Goal: Transaction & Acquisition: Book appointment/travel/reservation

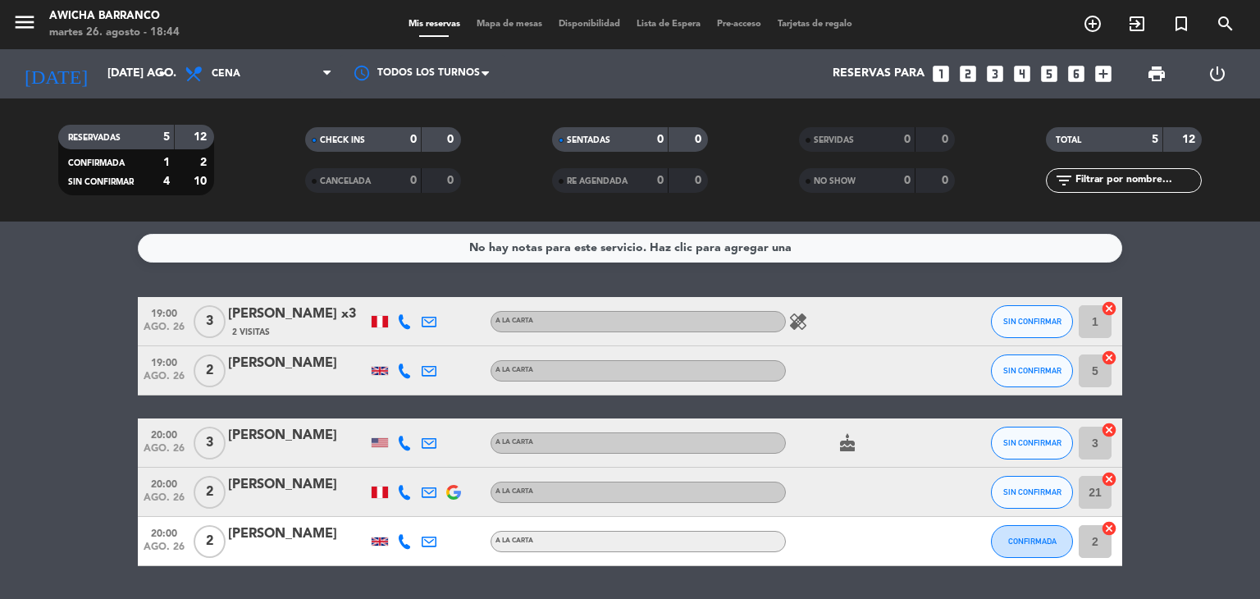
scroll to position [49, 0]
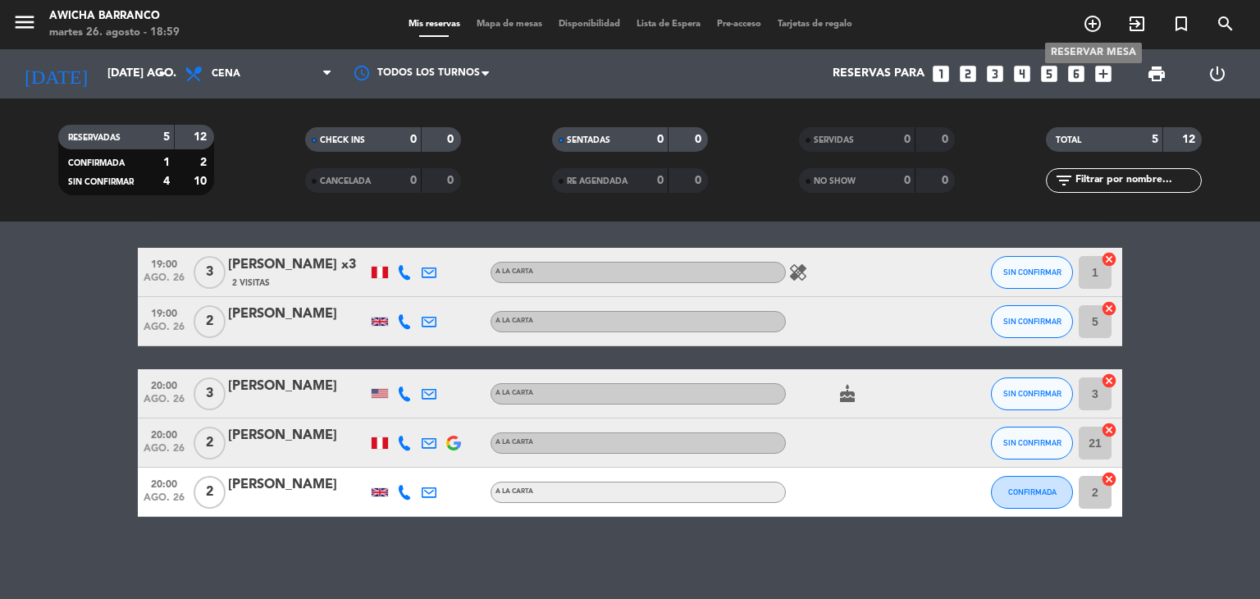
click at [1095, 16] on icon "add_circle_outline" at bounding box center [1093, 24] width 20 height 20
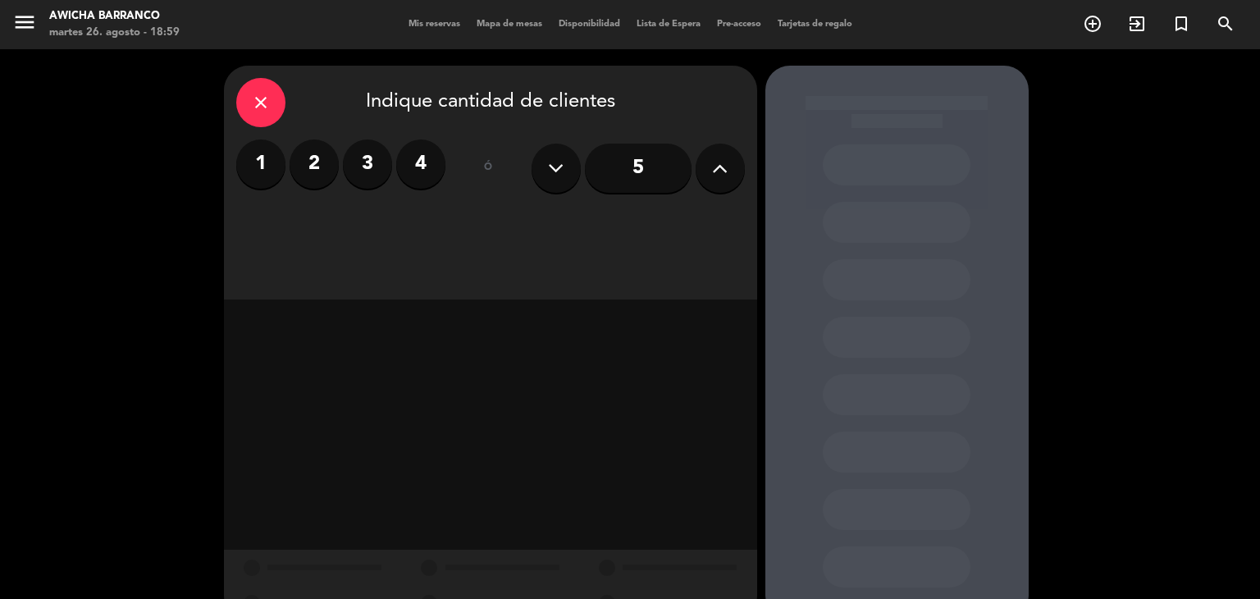
click at [414, 174] on label "4" at bounding box center [420, 163] width 49 height 49
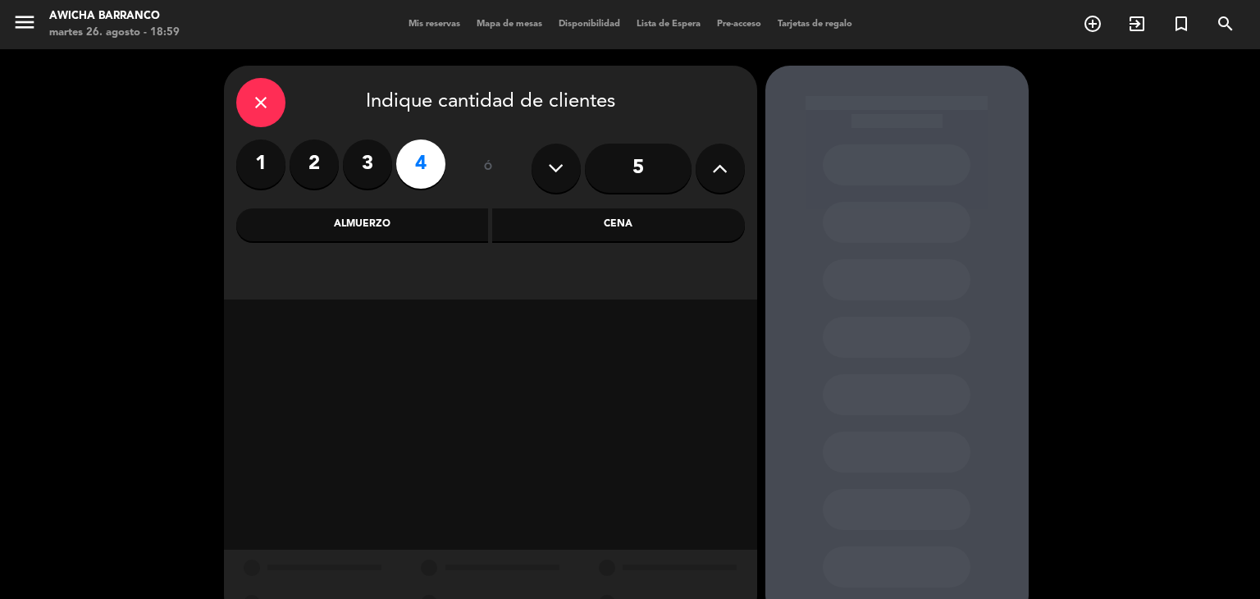
click at [594, 231] on div "Cena" at bounding box center [618, 224] width 253 height 33
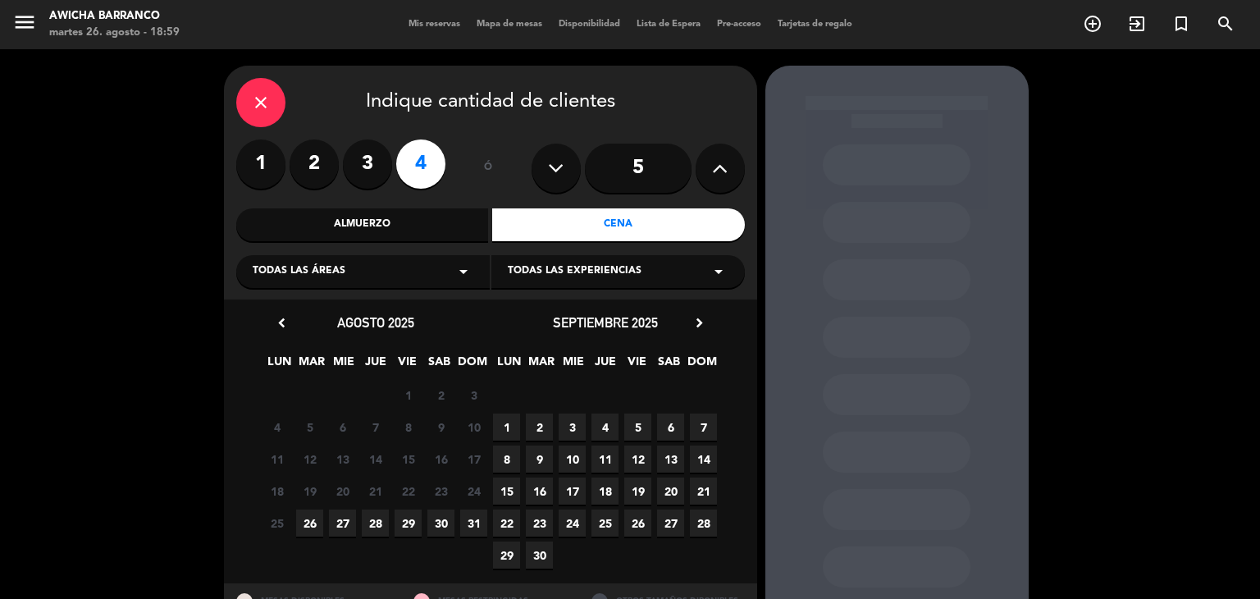
click at [291, 524] on div "25 26 27 28 29 30 31" at bounding box center [376, 523] width 230 height 32
click at [299, 524] on span "26" at bounding box center [309, 522] width 27 height 27
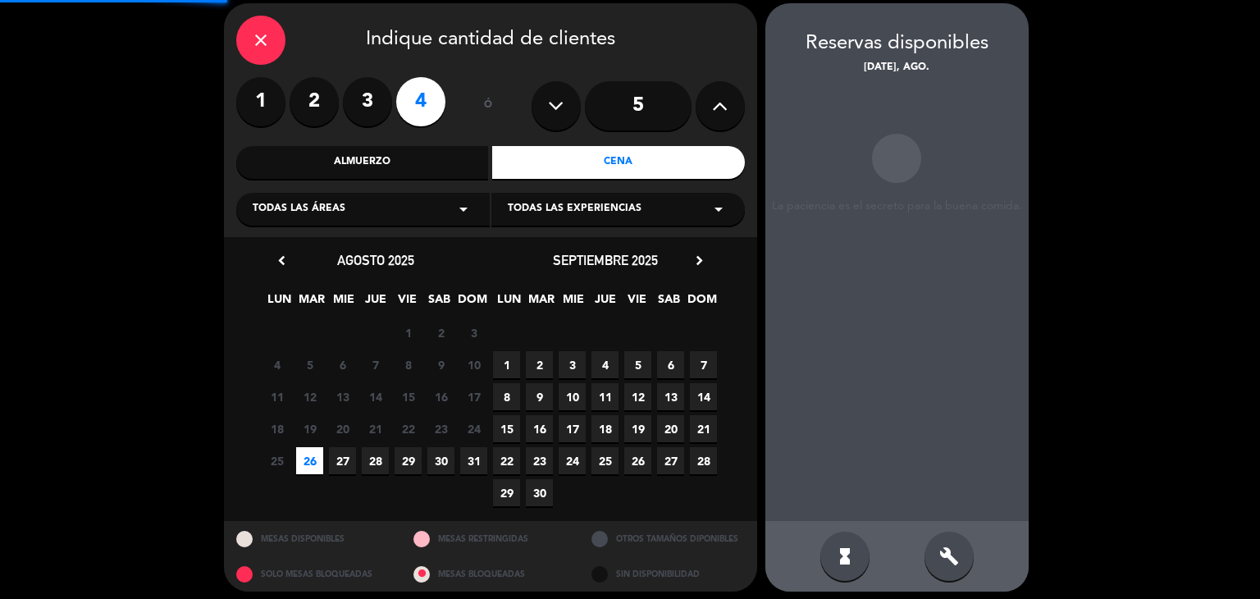
scroll to position [66, 0]
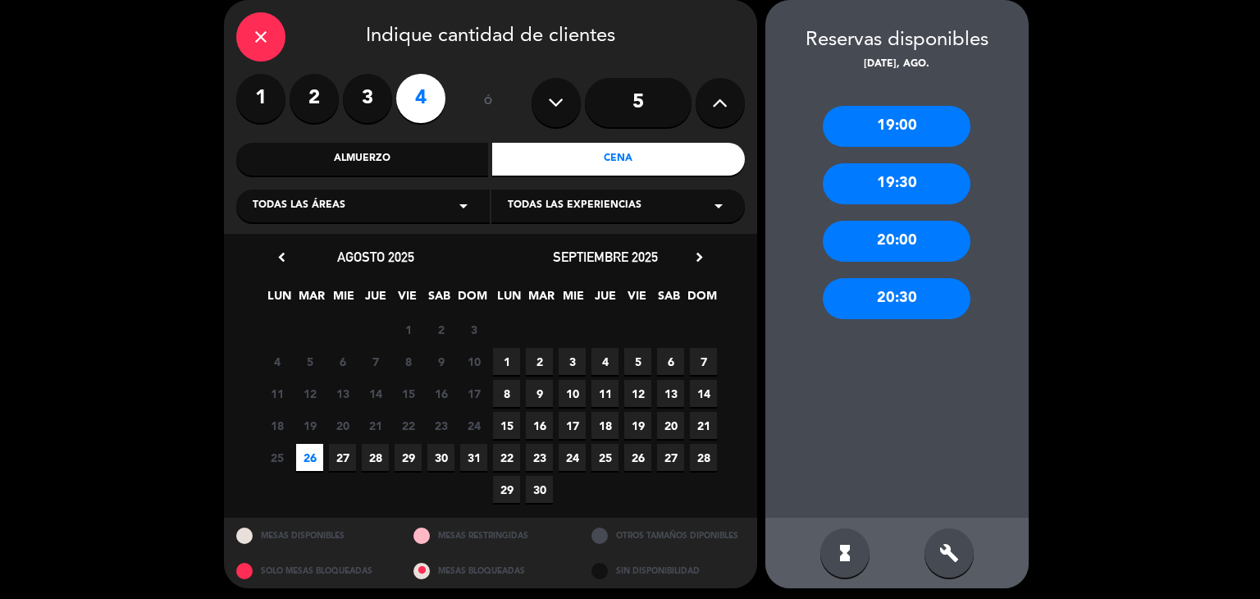
click at [906, 138] on div "19:00" at bounding box center [897, 126] width 148 height 41
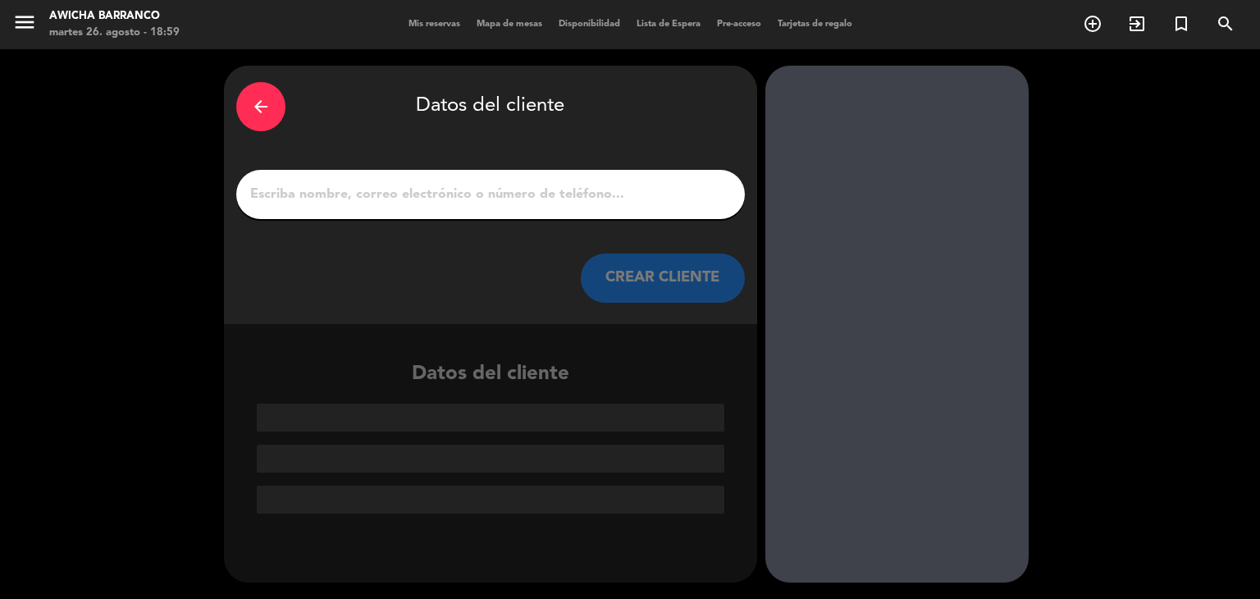
scroll to position [0, 0]
click at [672, 211] on div at bounding box center [490, 194] width 509 height 49
click at [669, 190] on input "1" at bounding box center [491, 194] width 484 height 23
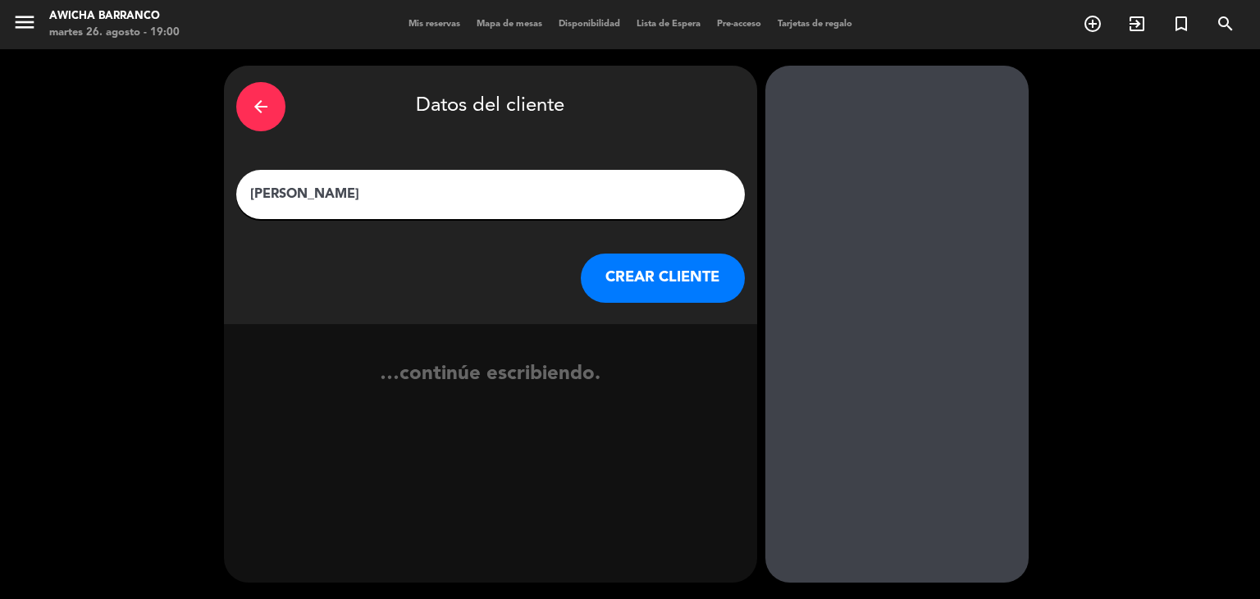
type input "[PERSON_NAME]"
click at [643, 279] on button "CREAR CLIENTE" at bounding box center [663, 277] width 164 height 49
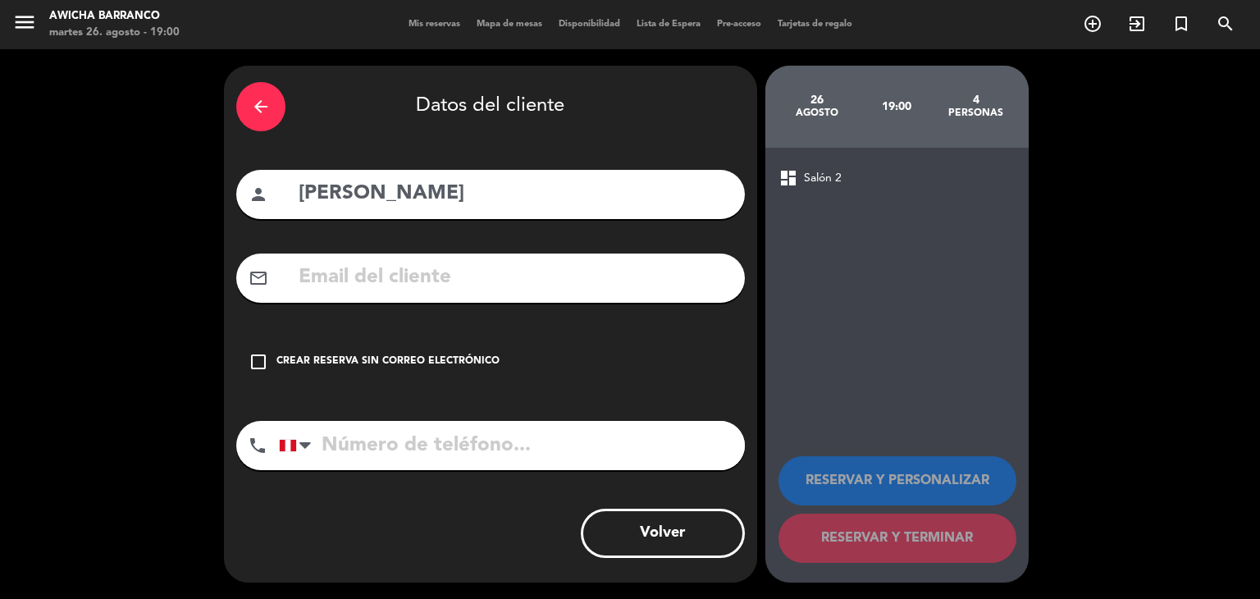
click at [265, 354] on icon "check_box_outline_blank" at bounding box center [259, 362] width 20 height 20
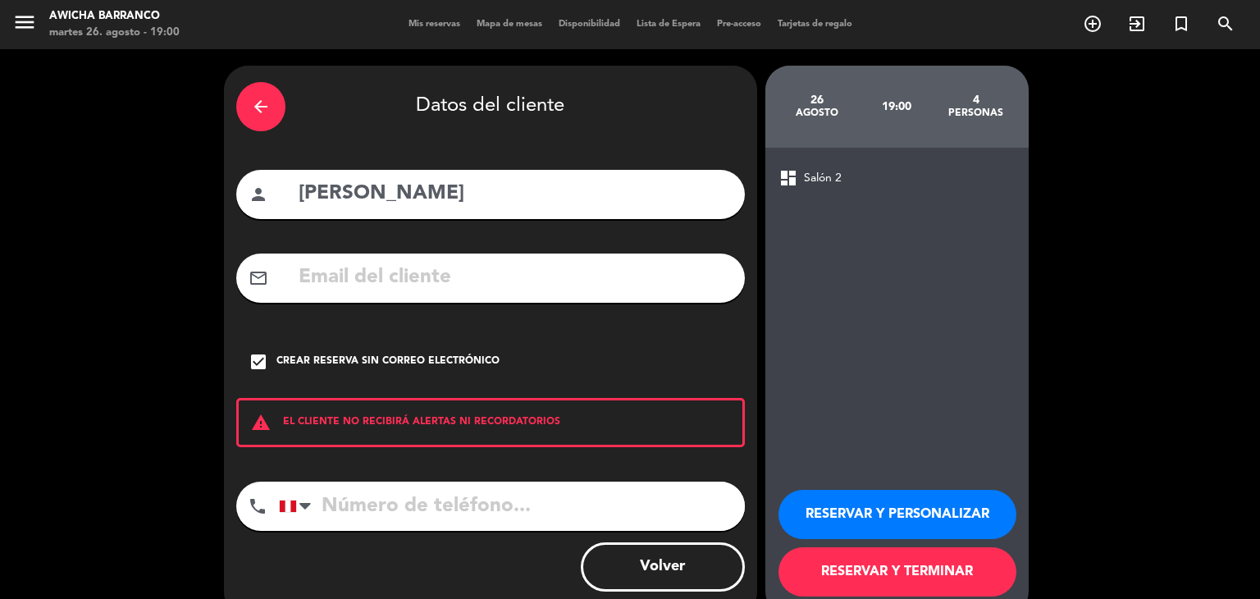
click at [925, 510] on button "RESERVAR Y PERSONALIZAR" at bounding box center [898, 514] width 238 height 49
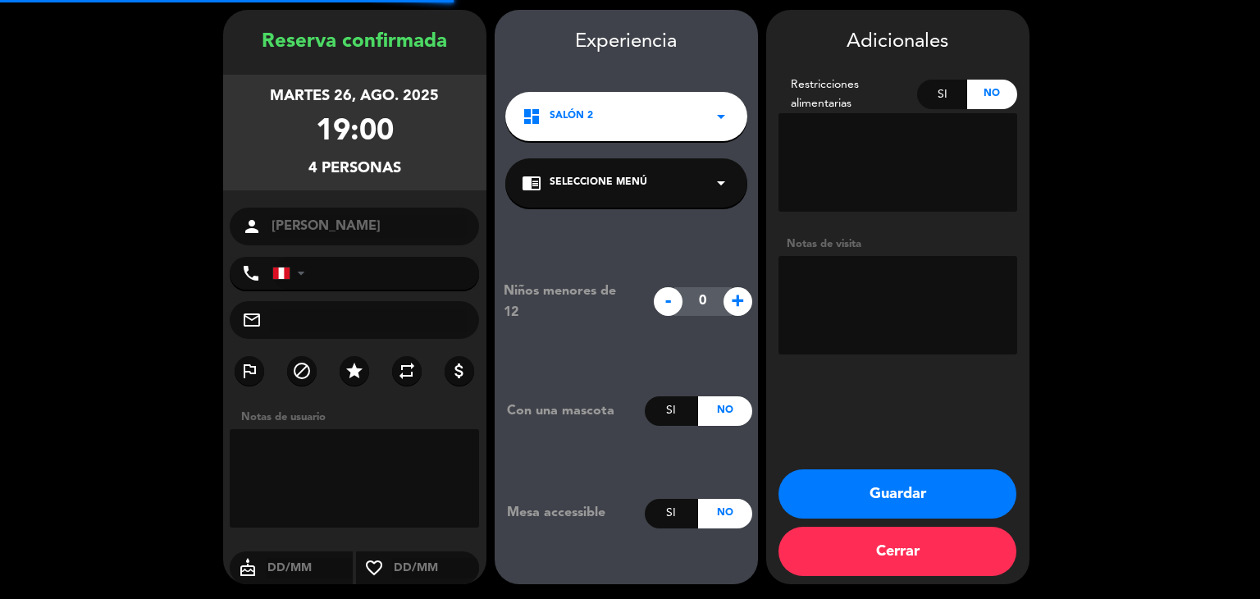
scroll to position [57, 0]
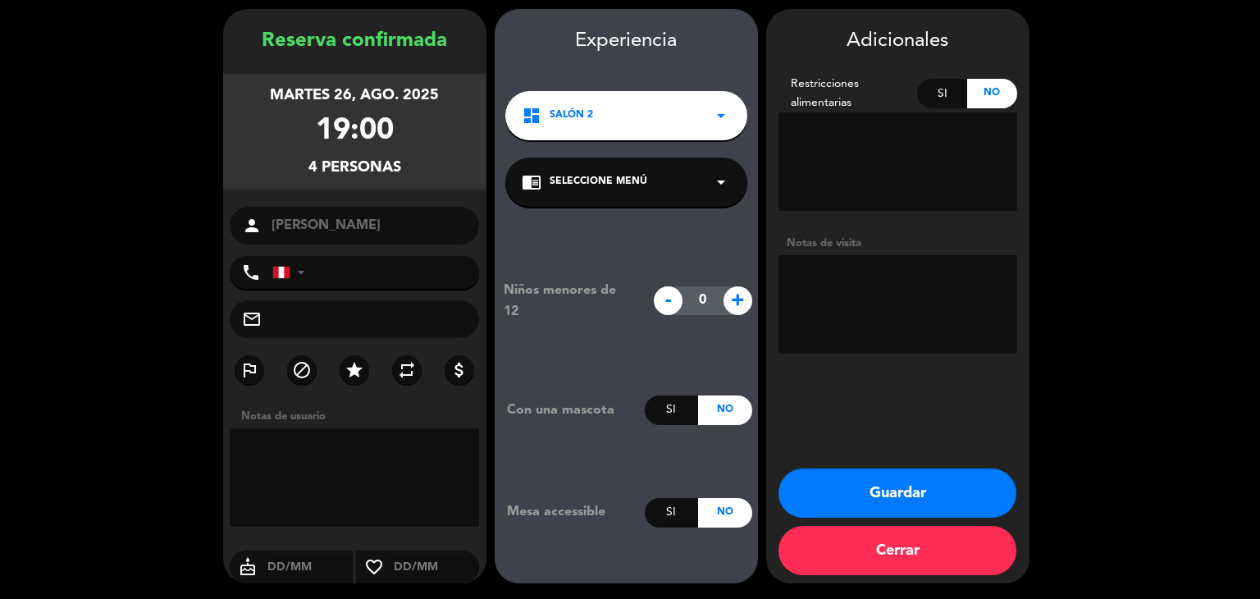
click at [901, 495] on button "Guardar" at bounding box center [898, 492] width 238 height 49
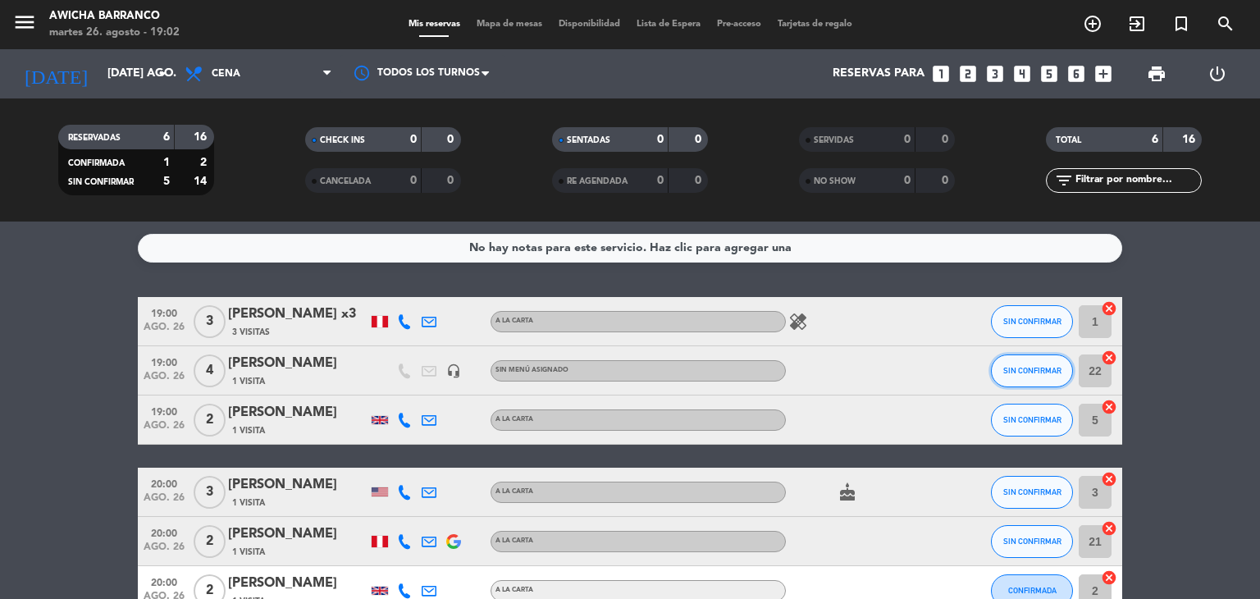
click at [1022, 372] on span "SIN CONFIRMAR" at bounding box center [1032, 370] width 58 height 9
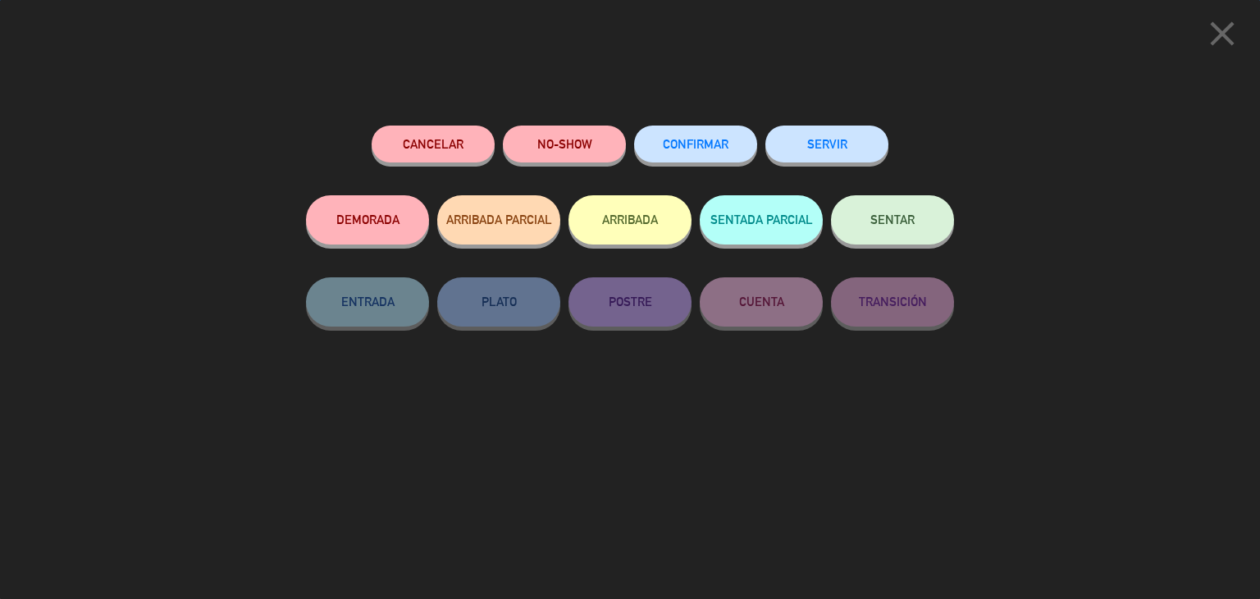
click at [915, 219] on button "SENTAR" at bounding box center [892, 219] width 123 height 49
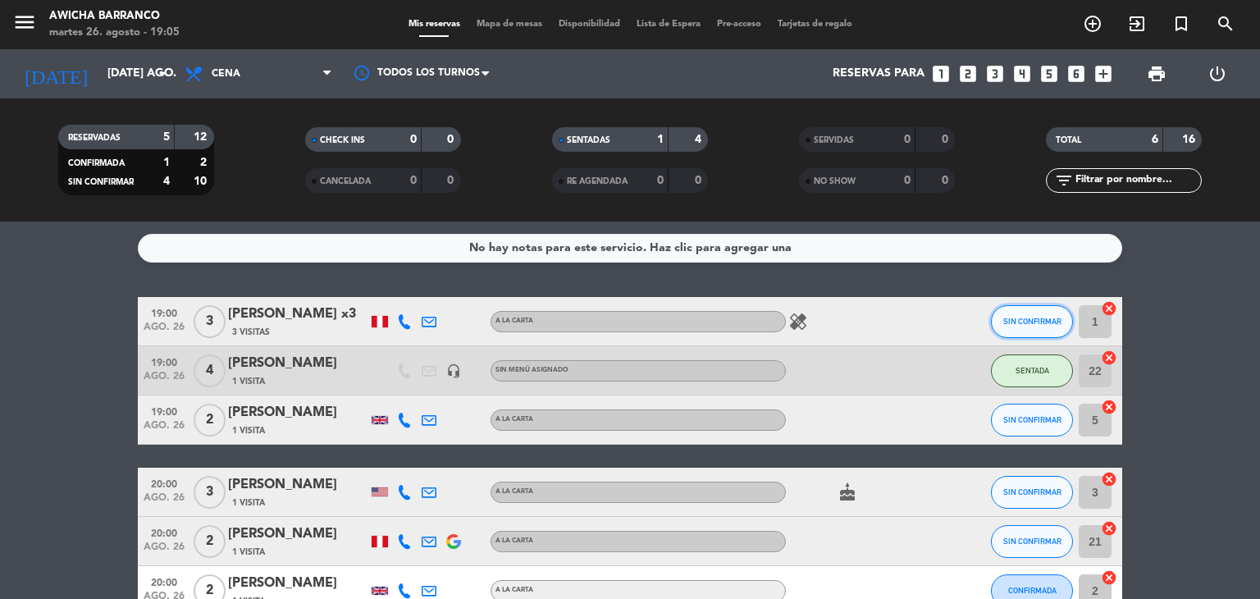
click at [1030, 327] on button "SIN CONFIRMAR" at bounding box center [1032, 321] width 82 height 33
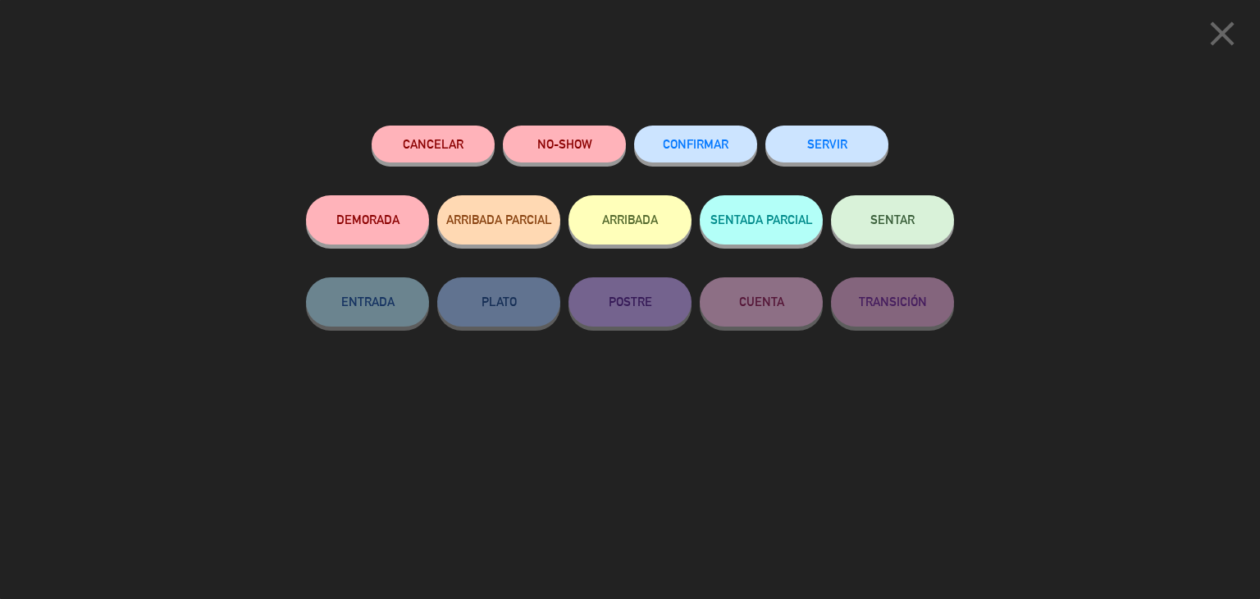
click at [885, 229] on button "SENTAR" at bounding box center [892, 219] width 123 height 49
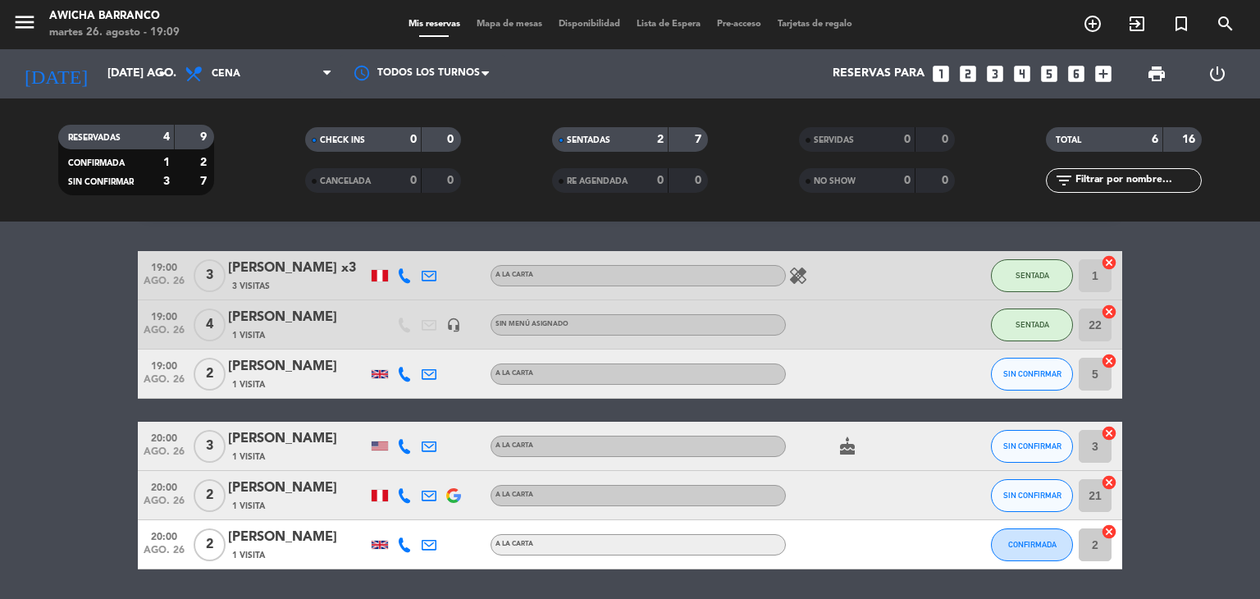
scroll to position [82, 0]
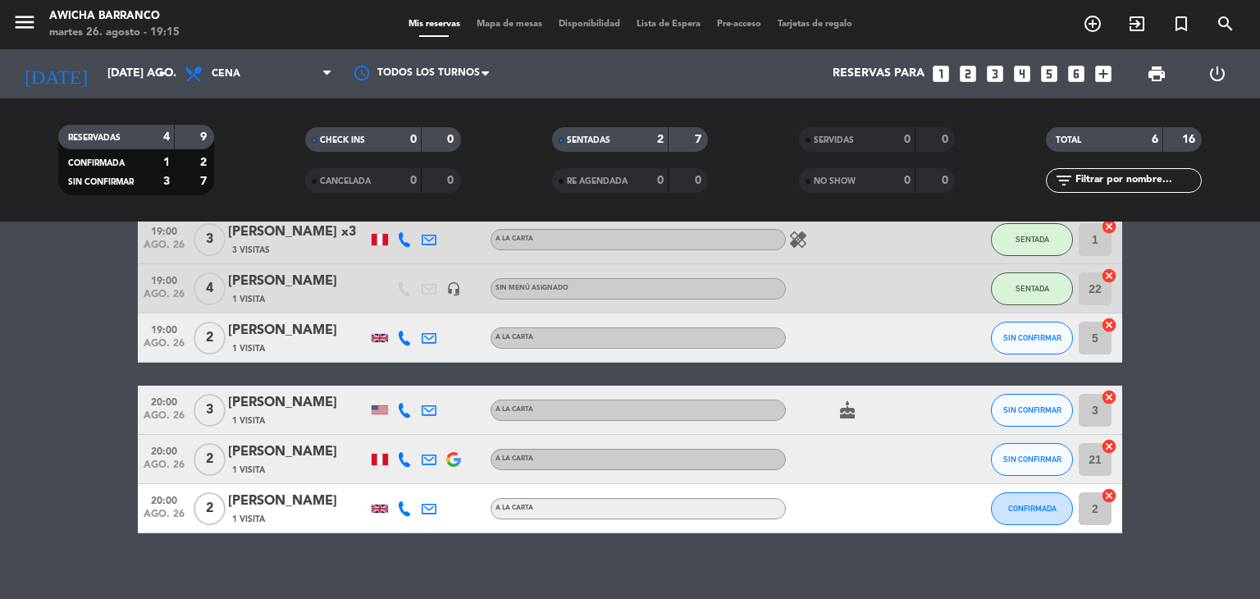
drag, startPoint x: 703, startPoint y: 218, endPoint x: 626, endPoint y: 213, distance: 77.3
click at [1006, 342] on button "SIN CONFIRMAR" at bounding box center [1032, 338] width 82 height 33
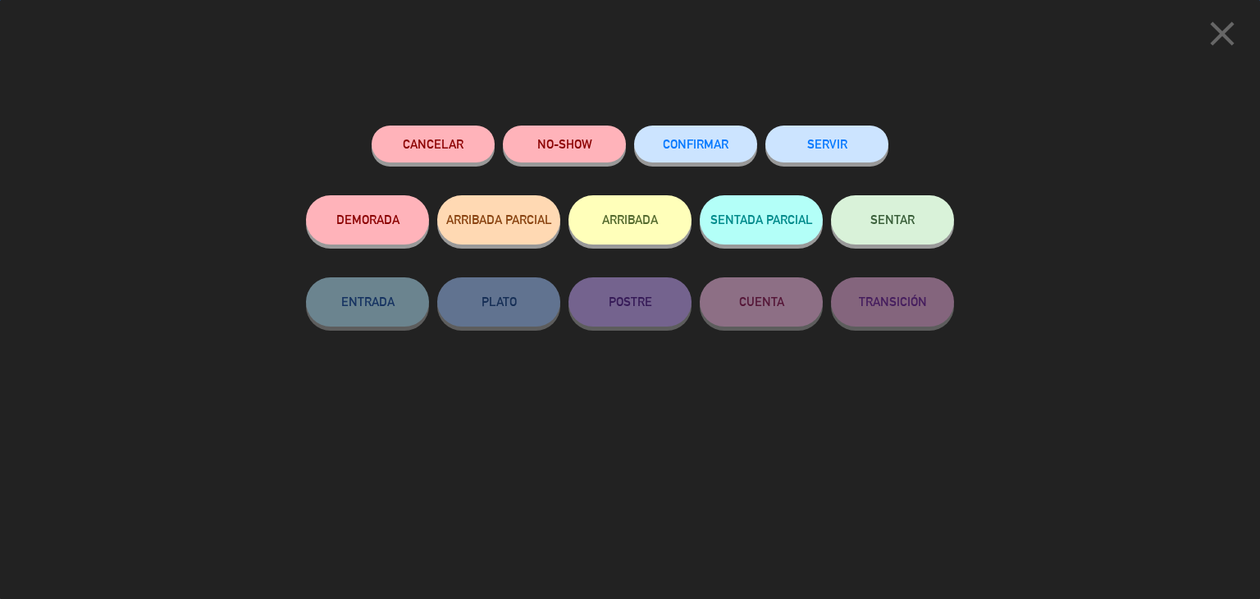
click at [905, 210] on button "SENTAR" at bounding box center [892, 219] width 123 height 49
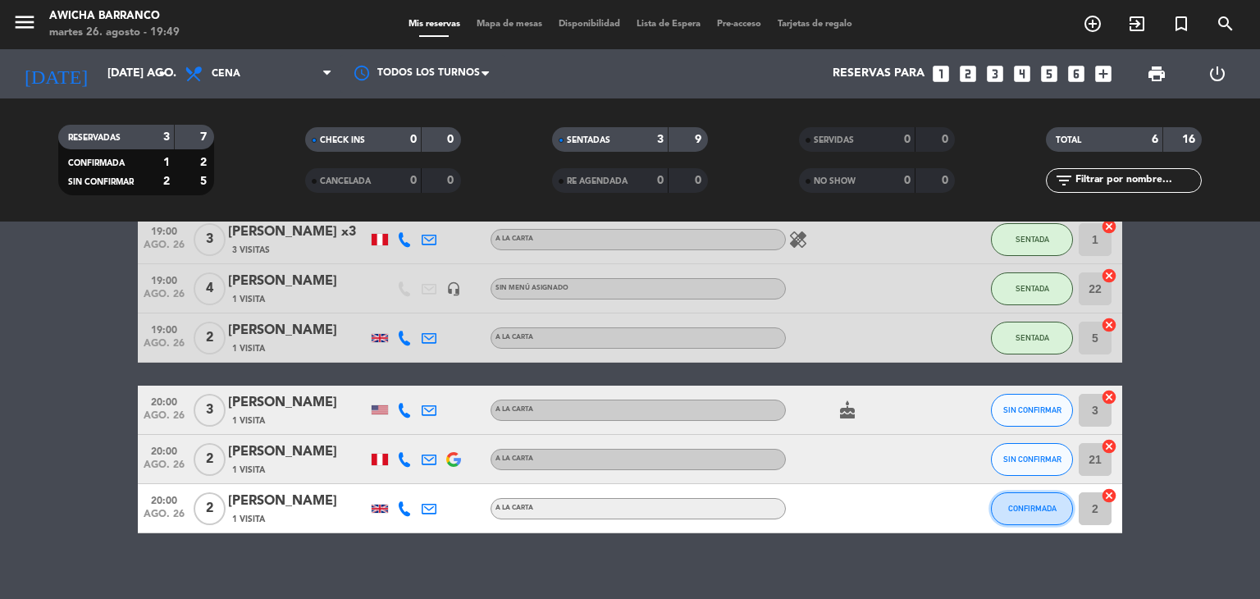
click at [1040, 517] on button "CONFIRMADA" at bounding box center [1032, 508] width 82 height 33
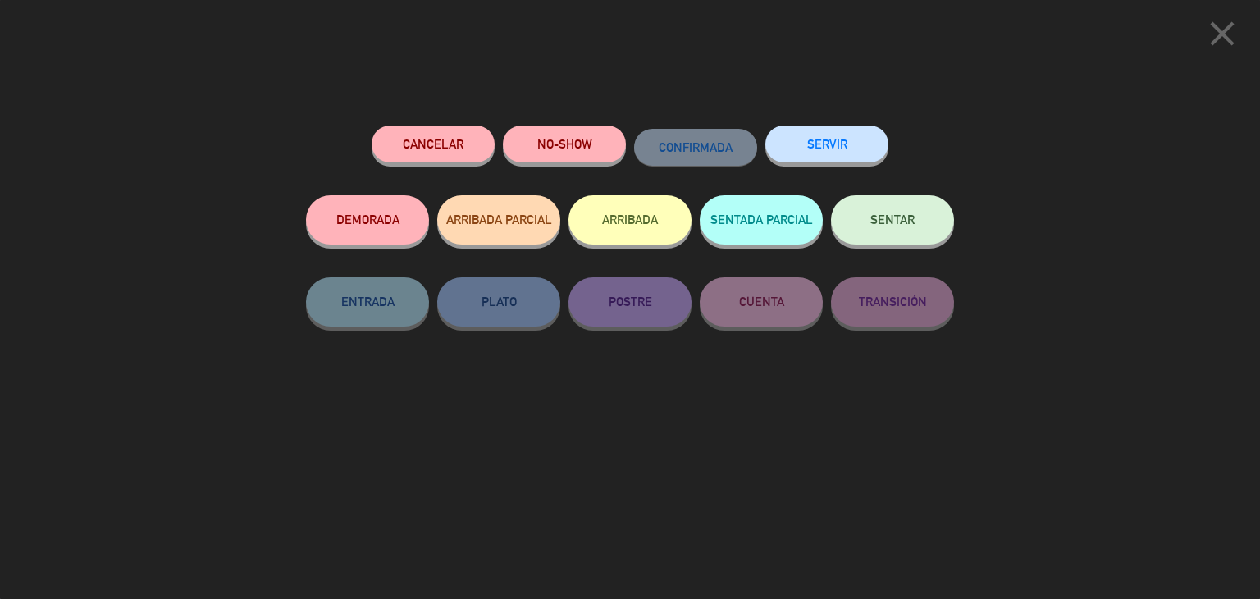
click at [873, 242] on button "SENTAR" at bounding box center [892, 219] width 123 height 49
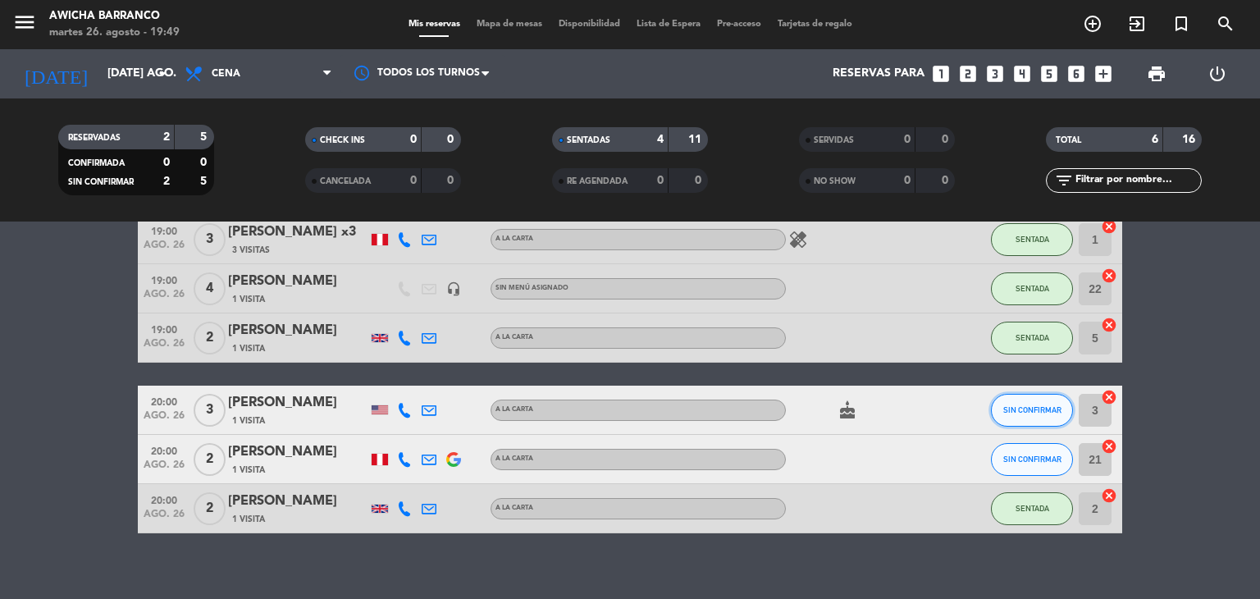
click at [1020, 415] on button "SIN CONFIRMAR" at bounding box center [1032, 410] width 82 height 33
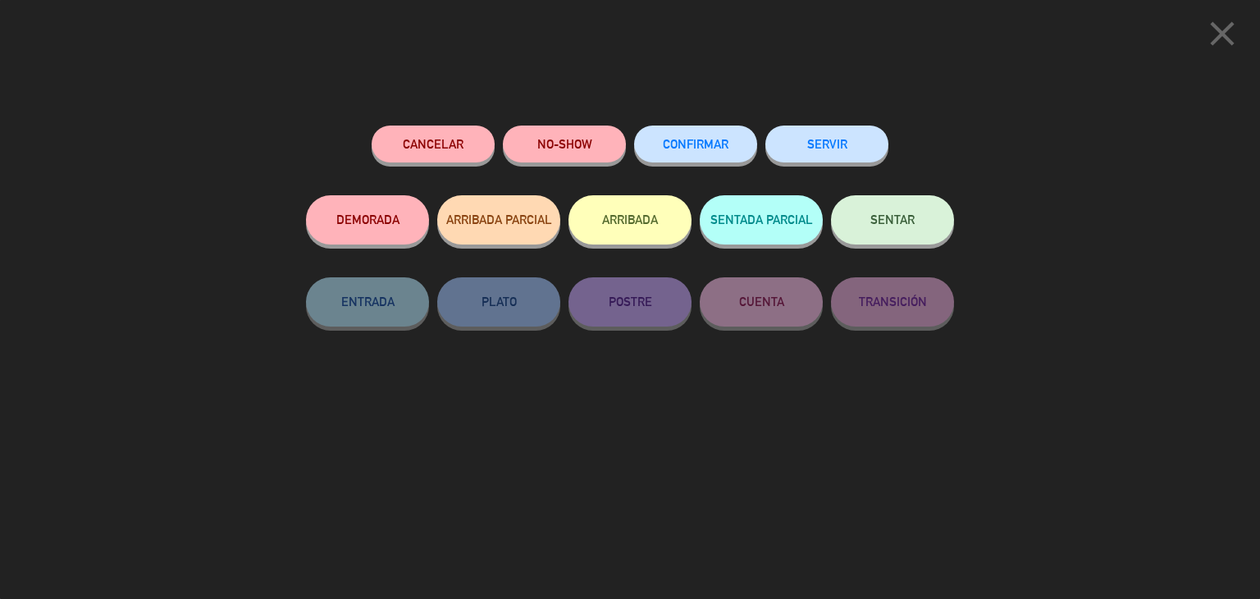
click at [917, 224] on button "SENTAR" at bounding box center [892, 219] width 123 height 49
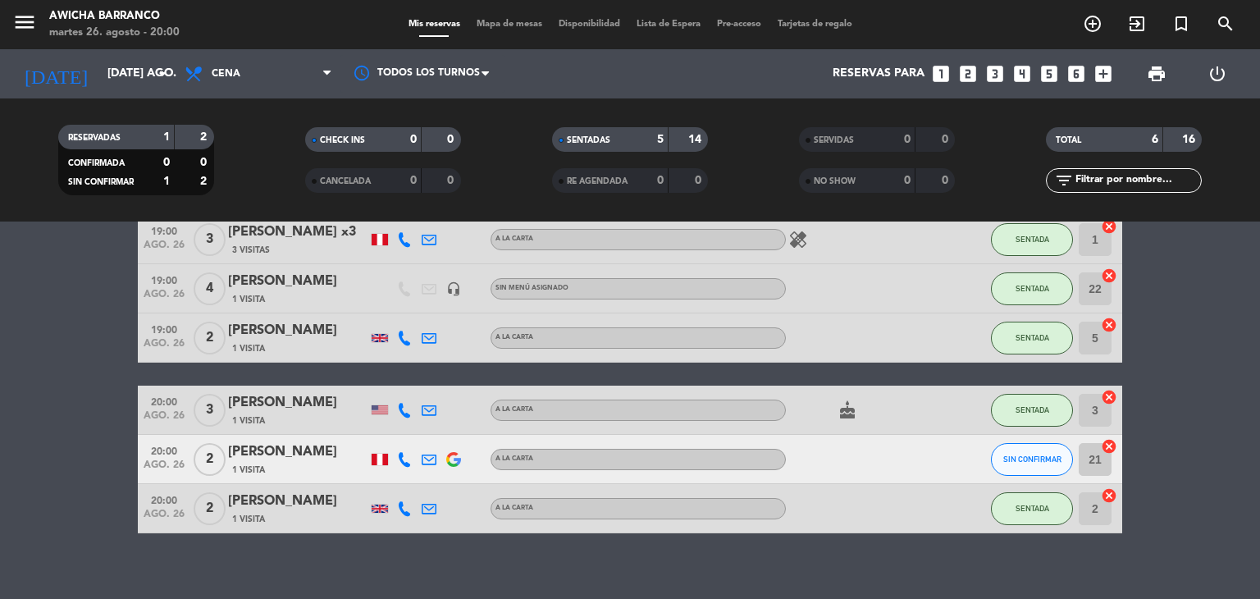
scroll to position [0, 0]
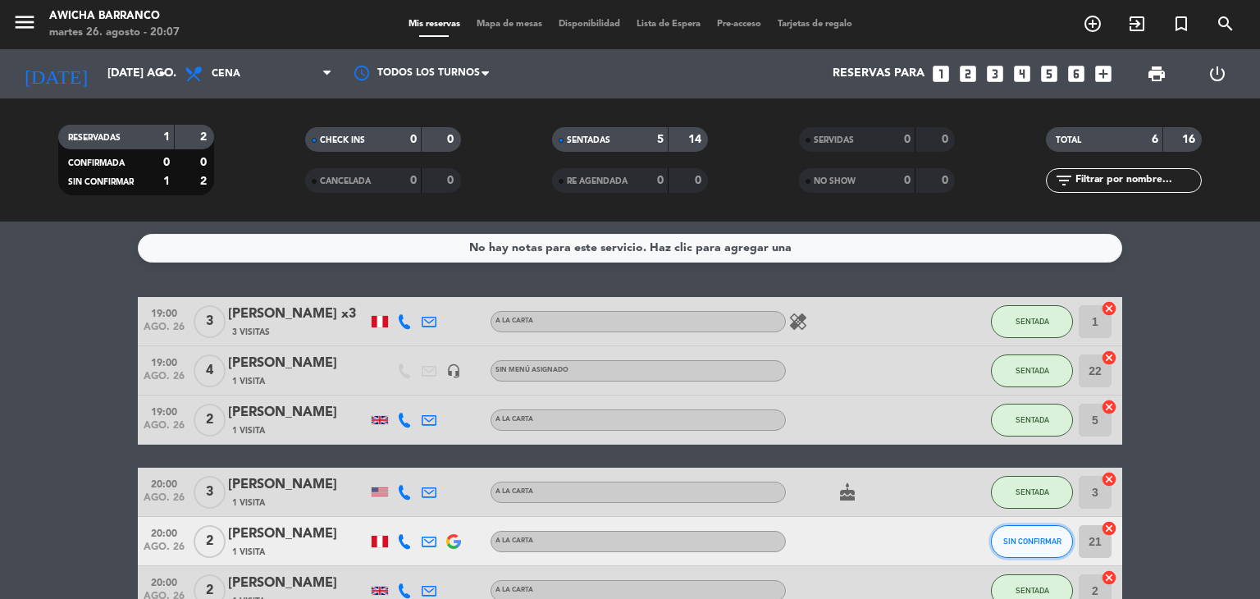
click at [1039, 541] on span "SIN CONFIRMAR" at bounding box center [1032, 541] width 58 height 9
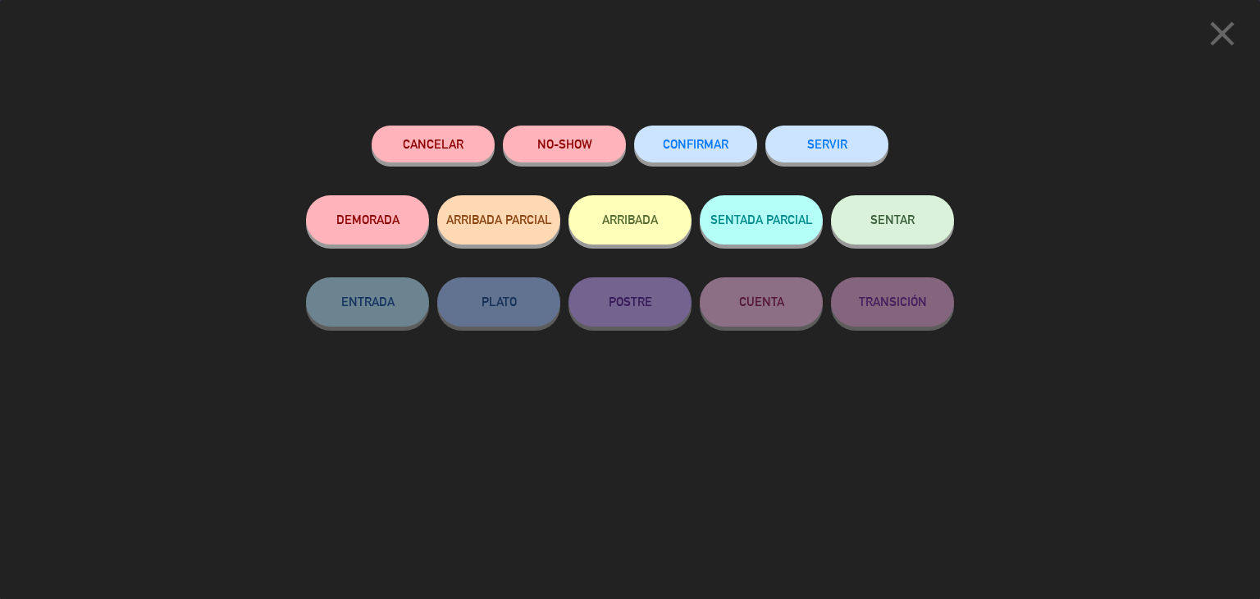
click at [894, 228] on button "SENTAR" at bounding box center [892, 219] width 123 height 49
